Goal: Navigation & Orientation: Find specific page/section

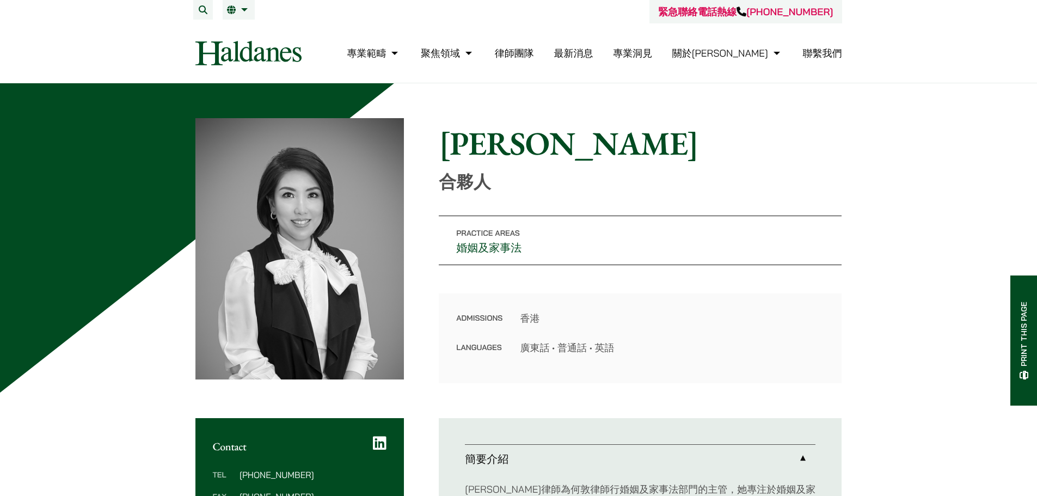
click at [664, 191] on p "合夥人" at bounding box center [640, 181] width 403 height 21
drag, startPoint x: 655, startPoint y: 200, endPoint x: 662, endPoint y: 193, distance: 9.6
click at [655, 200] on div "Home » Lawyers » 廖學思 廖學思 合夥人 Practice Areas 婚姻及家事法 Admissions 香港 Languages 廣東話 …" at bounding box center [518, 250] width 646 height 265
click at [668, 189] on p "合夥人" at bounding box center [640, 181] width 403 height 21
click at [534, 62] on li "律師團隊" at bounding box center [514, 52] width 39 height 23
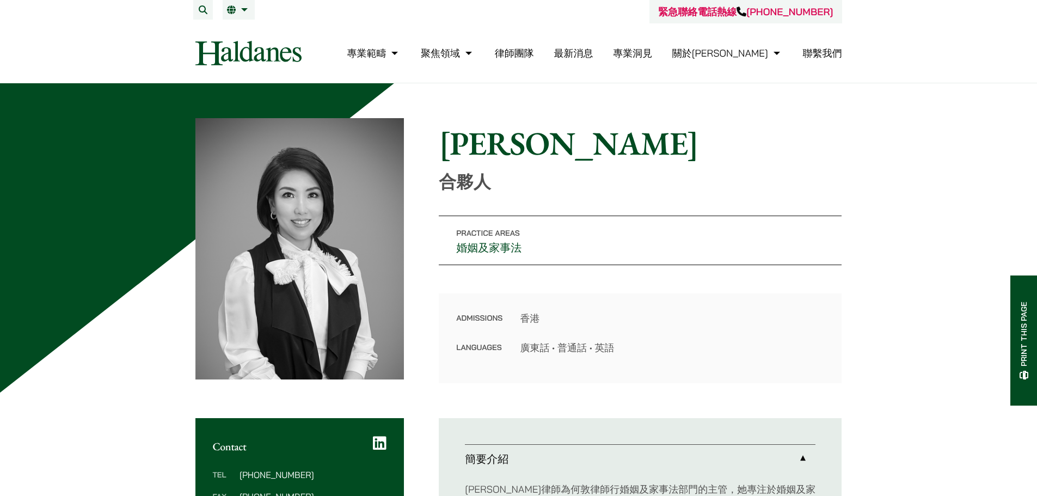
click at [534, 58] on link "律師團隊" at bounding box center [514, 53] width 39 height 13
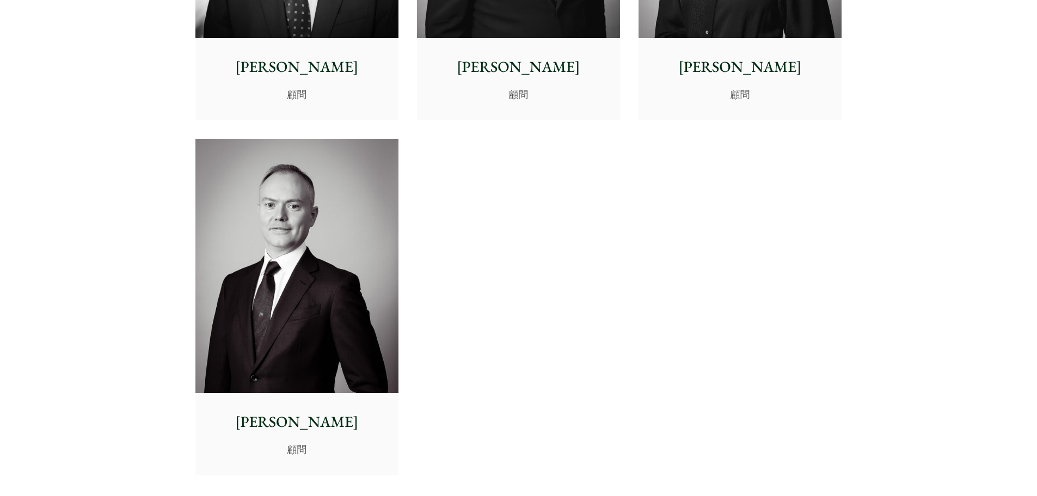
scroll to position [5686, 0]
